Goal: Information Seeking & Learning: Learn about a topic

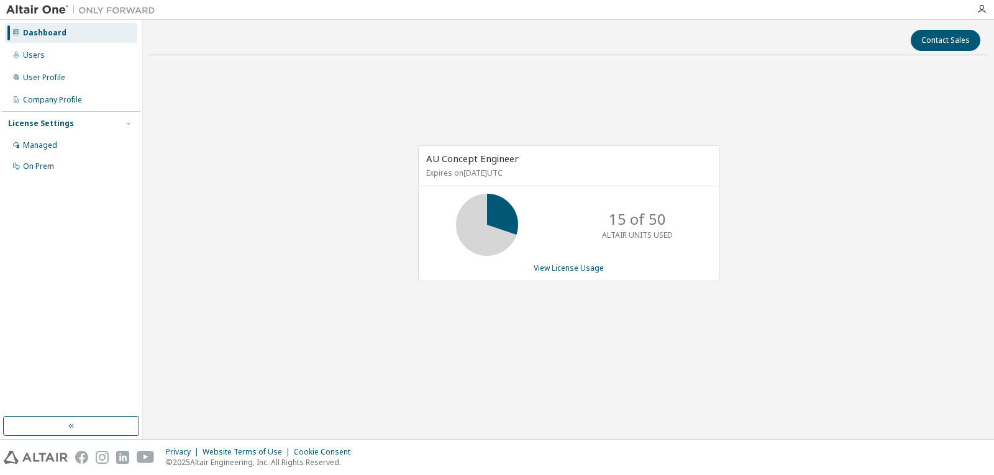
click at [500, 215] on icon at bounding box center [487, 224] width 31 height 31
click at [565, 268] on link "View License Usage" at bounding box center [569, 268] width 70 height 11
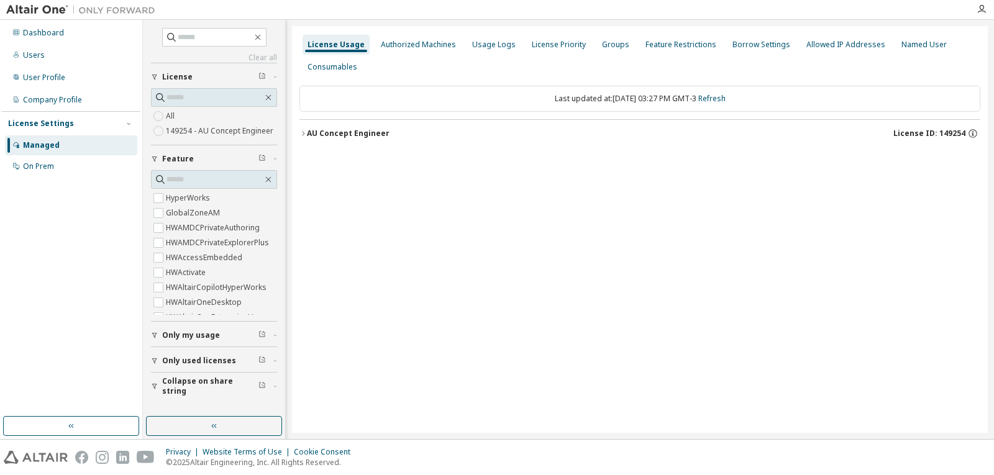
click at [306, 133] on icon "button" at bounding box center [302, 133] width 7 height 7
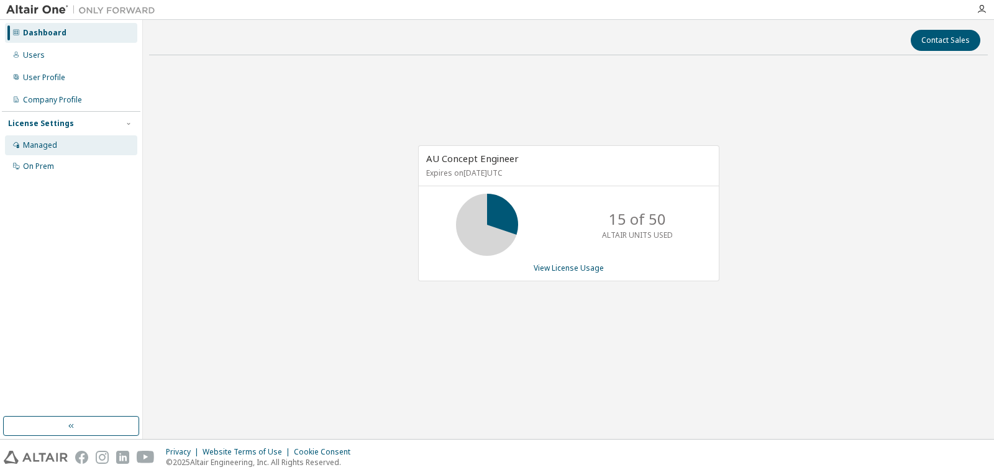
click at [43, 142] on div "Managed" at bounding box center [40, 145] width 34 height 10
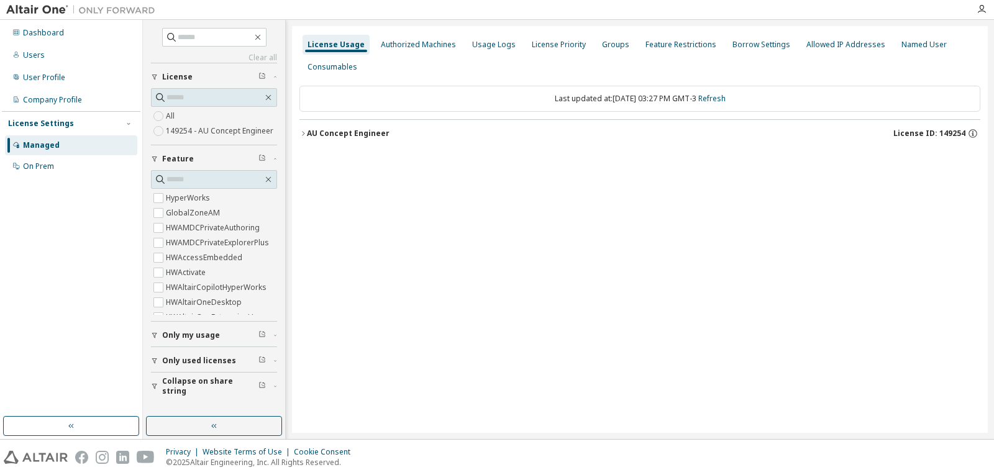
click at [345, 133] on div "AU Concept Engineer" at bounding box center [348, 134] width 83 height 10
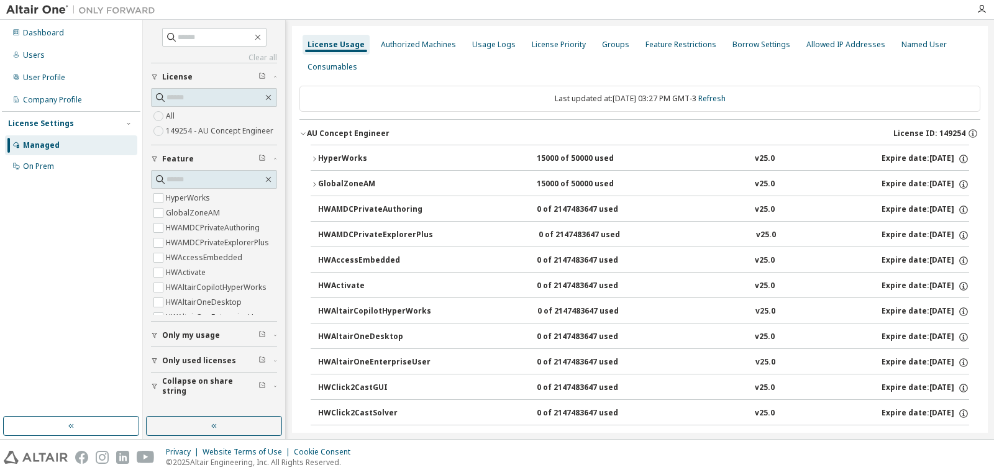
click at [316, 153] on button "HyperWorks 15000 of 50000 used v25.0 Expire date: 2026-08-31" at bounding box center [640, 158] width 659 height 27
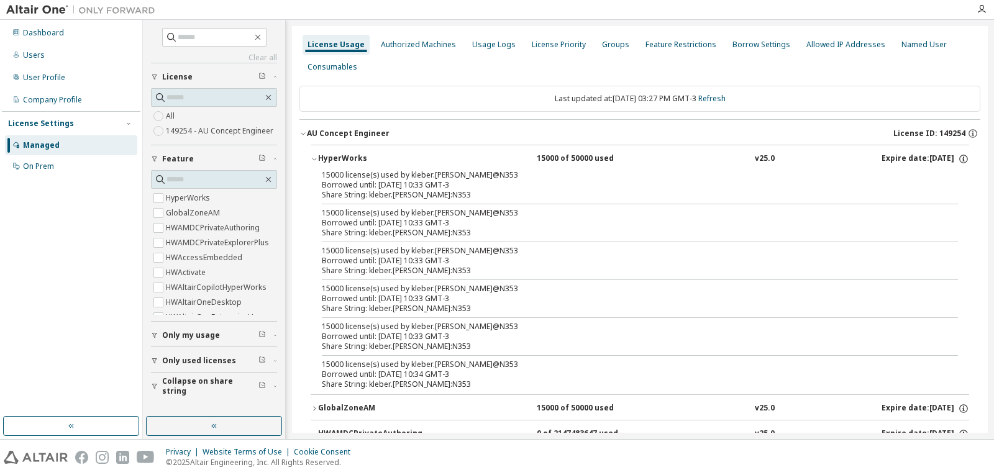
click at [317, 153] on button "HyperWorks 15000 of 50000 used v25.0 Expire date: 2026-08-31" at bounding box center [640, 158] width 659 height 27
